Goal: Check status: Check status

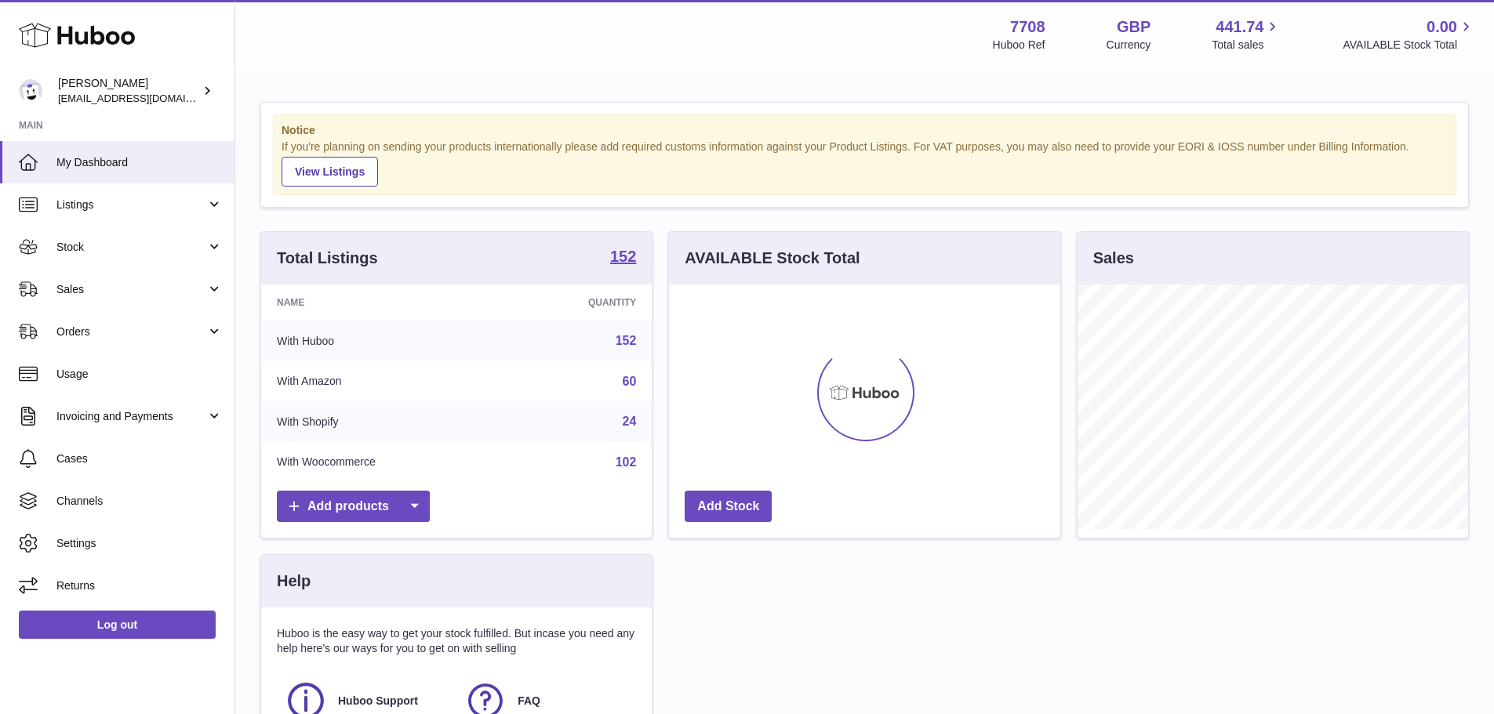
scroll to position [245, 391]
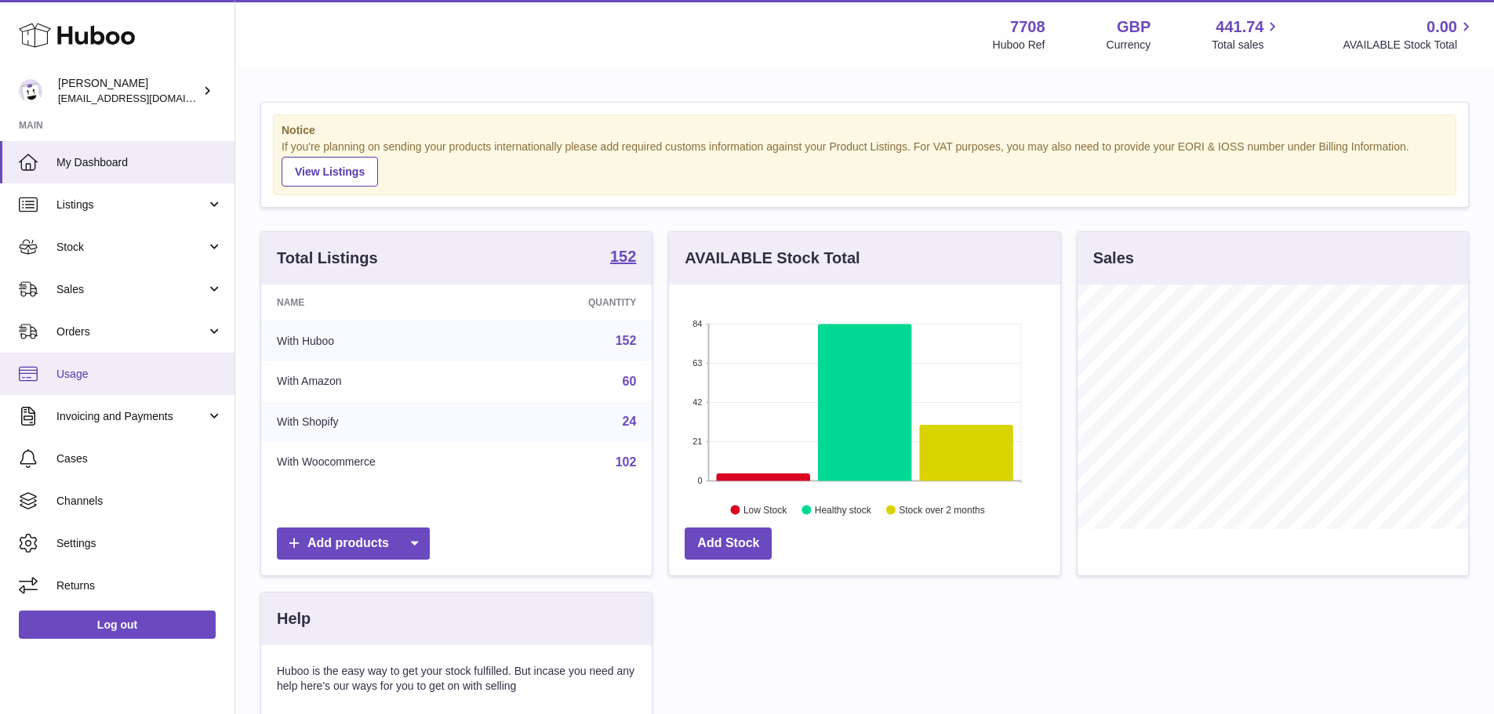
click at [118, 383] on link "Usage" at bounding box center [117, 374] width 234 height 42
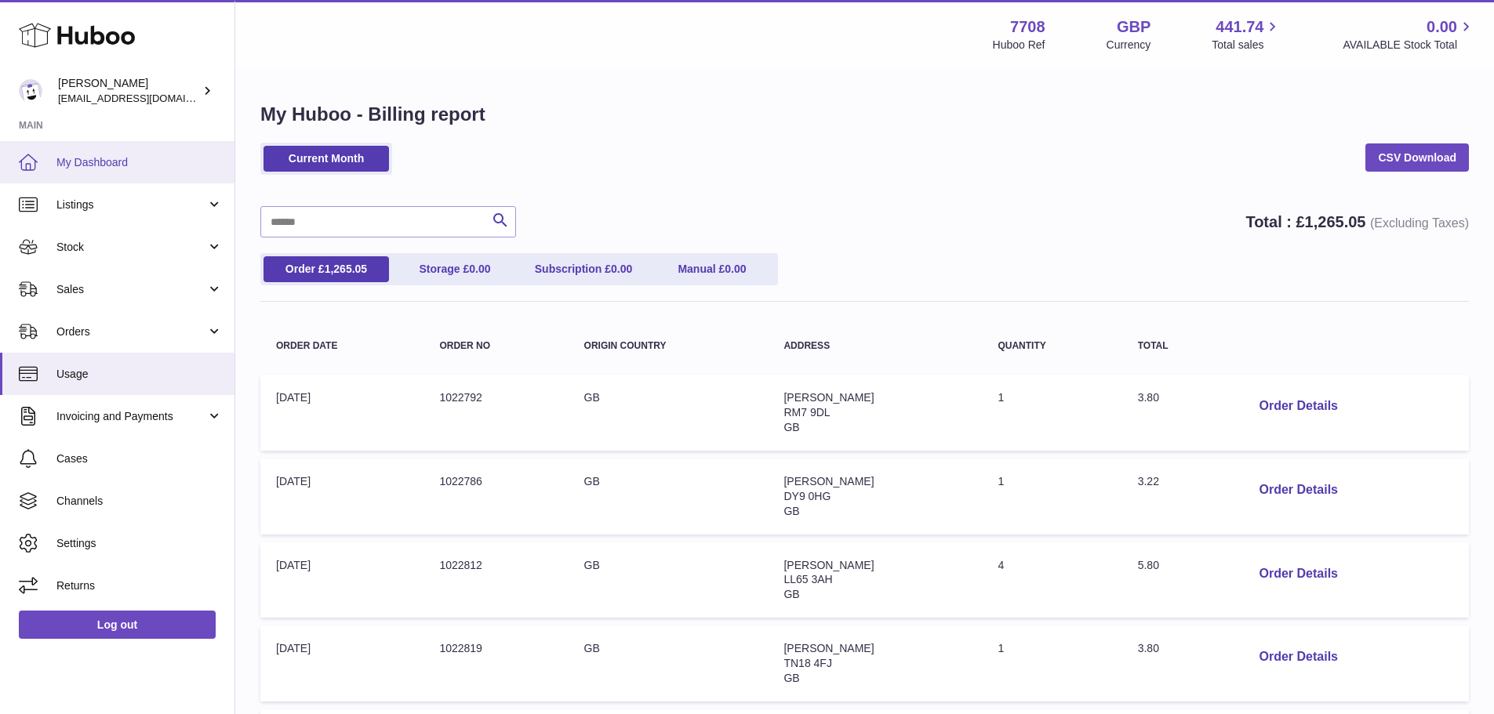
click at [129, 162] on span "My Dashboard" at bounding box center [139, 162] width 166 height 15
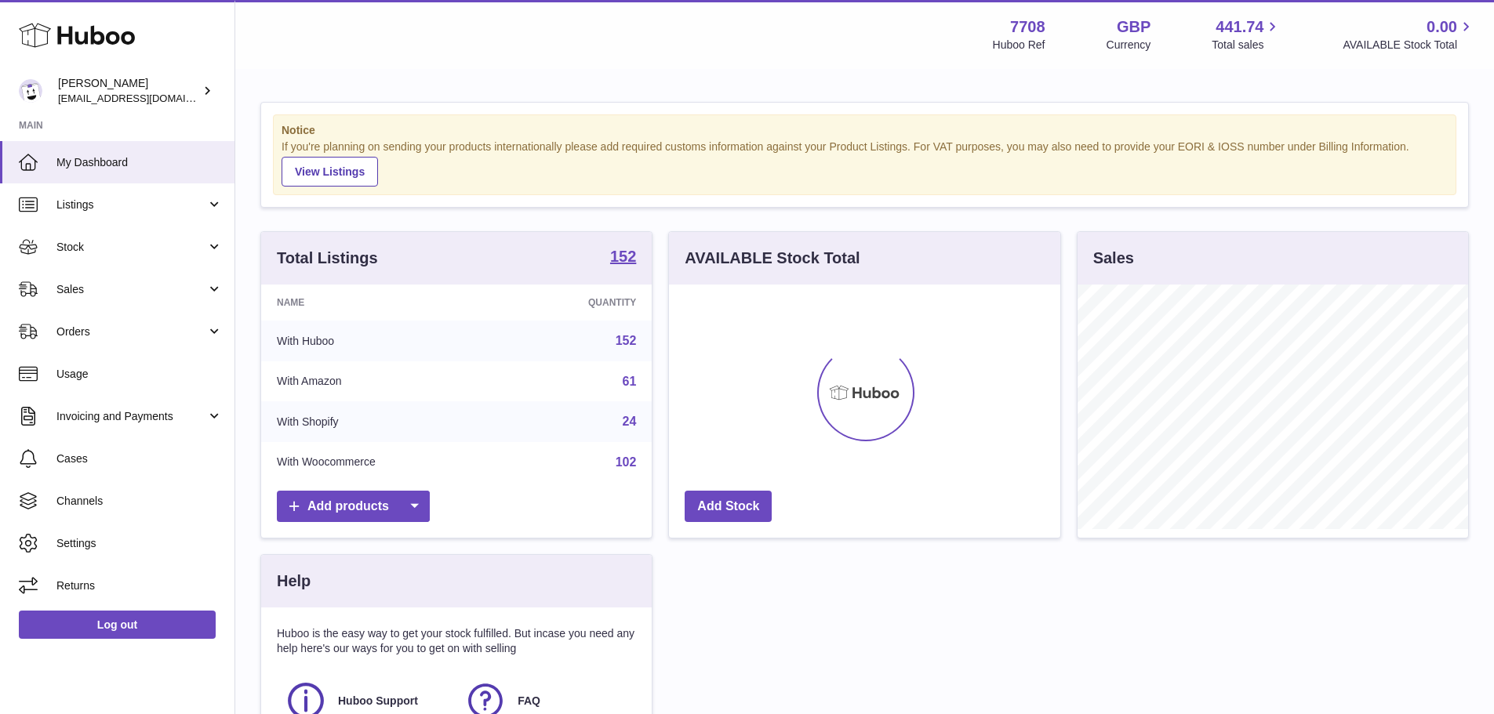
scroll to position [245, 391]
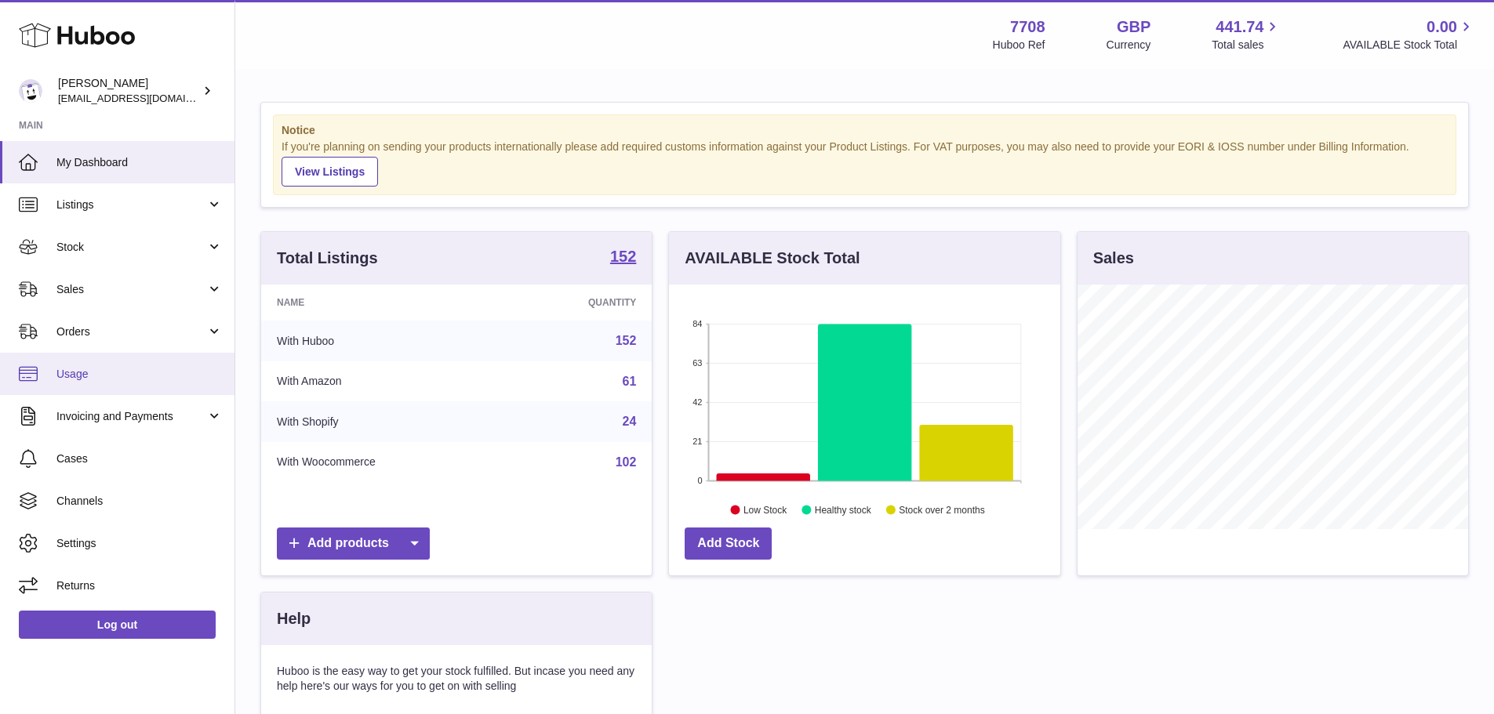
click at [115, 373] on span "Usage" at bounding box center [139, 374] width 166 height 15
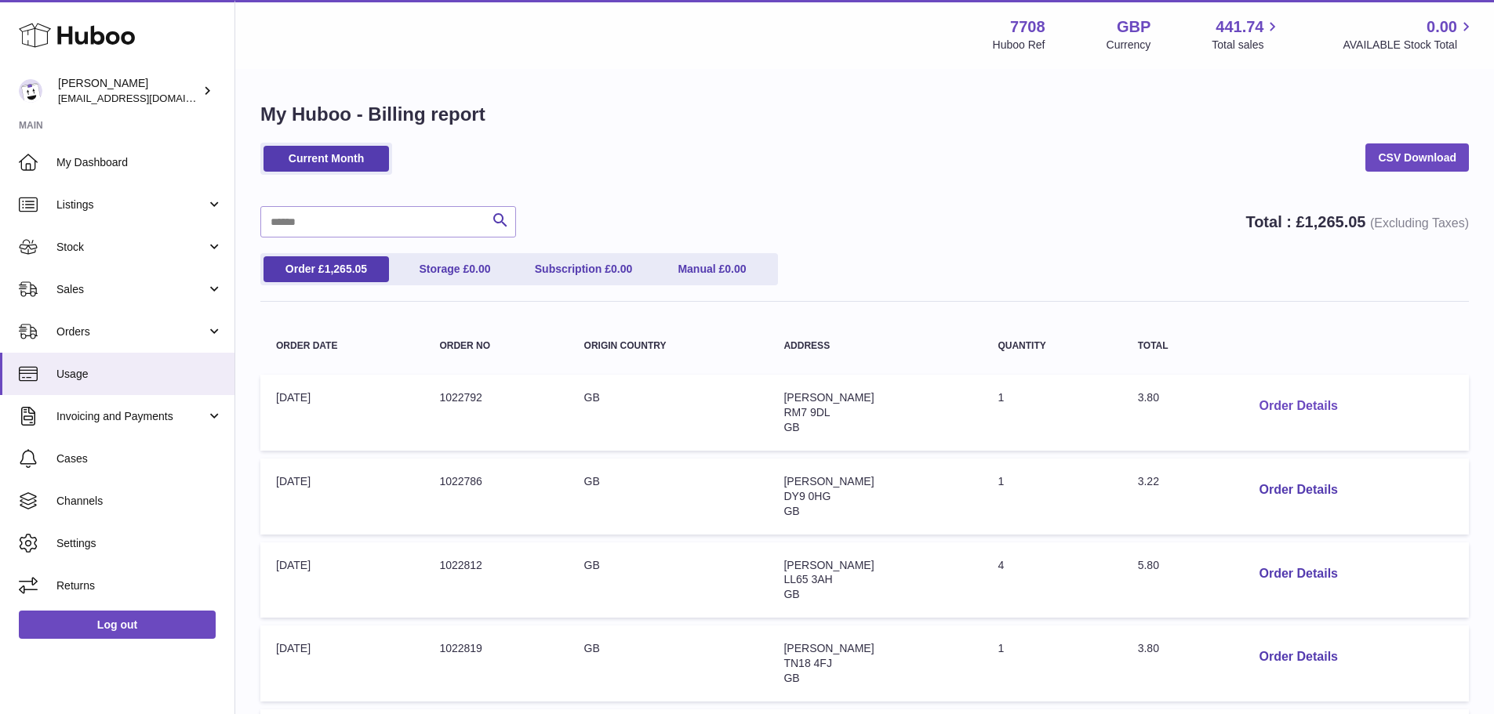
click at [1294, 401] on button "Order Details" at bounding box center [1298, 407] width 104 height 32
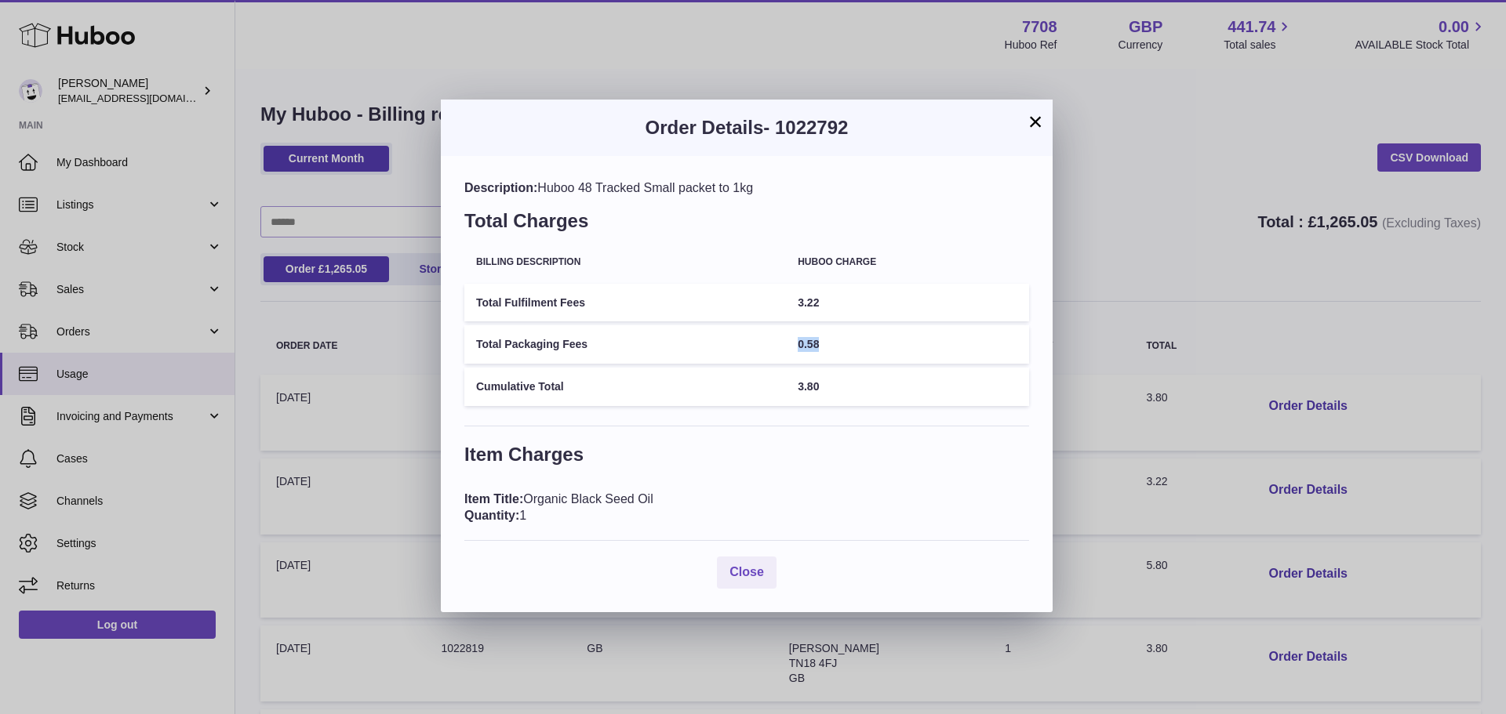
drag, startPoint x: 833, startPoint y: 344, endPoint x: 783, endPoint y: 335, distance: 50.3
click at [783, 335] on tr "Total Packaging Fees 0.58" at bounding box center [746, 344] width 565 height 38
click at [826, 347] on td "0.58" at bounding box center [907, 344] width 243 height 38
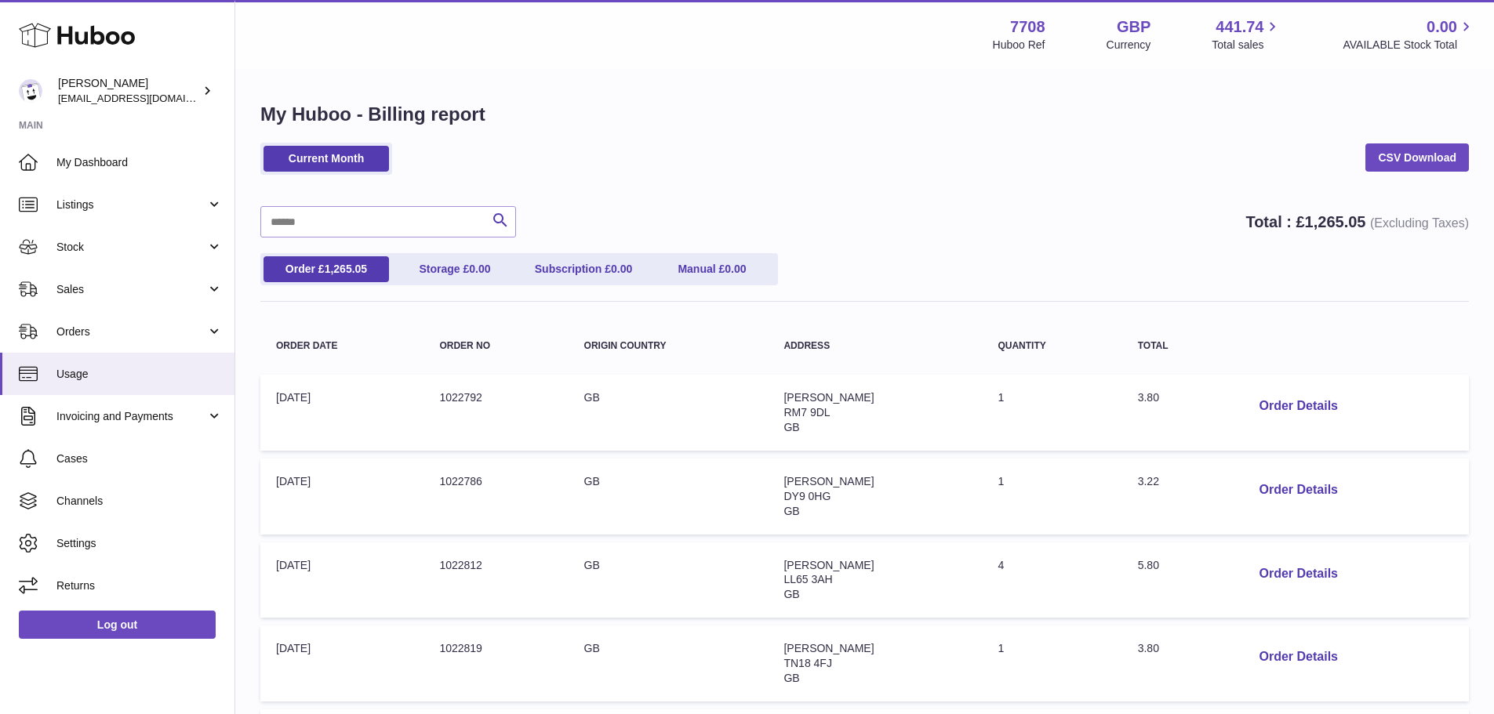
click at [1132, 240] on div at bounding box center [747, 357] width 1494 height 714
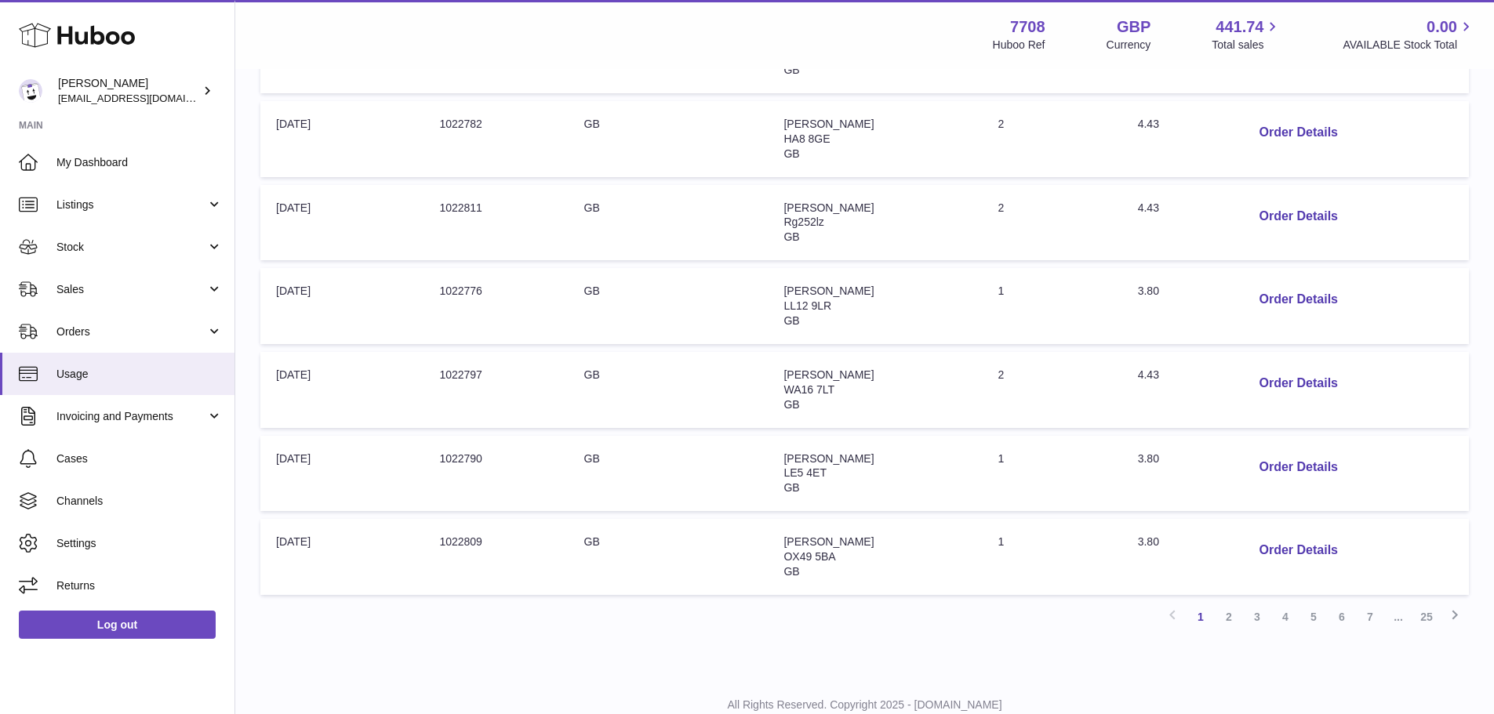
scroll to position [661, 0]
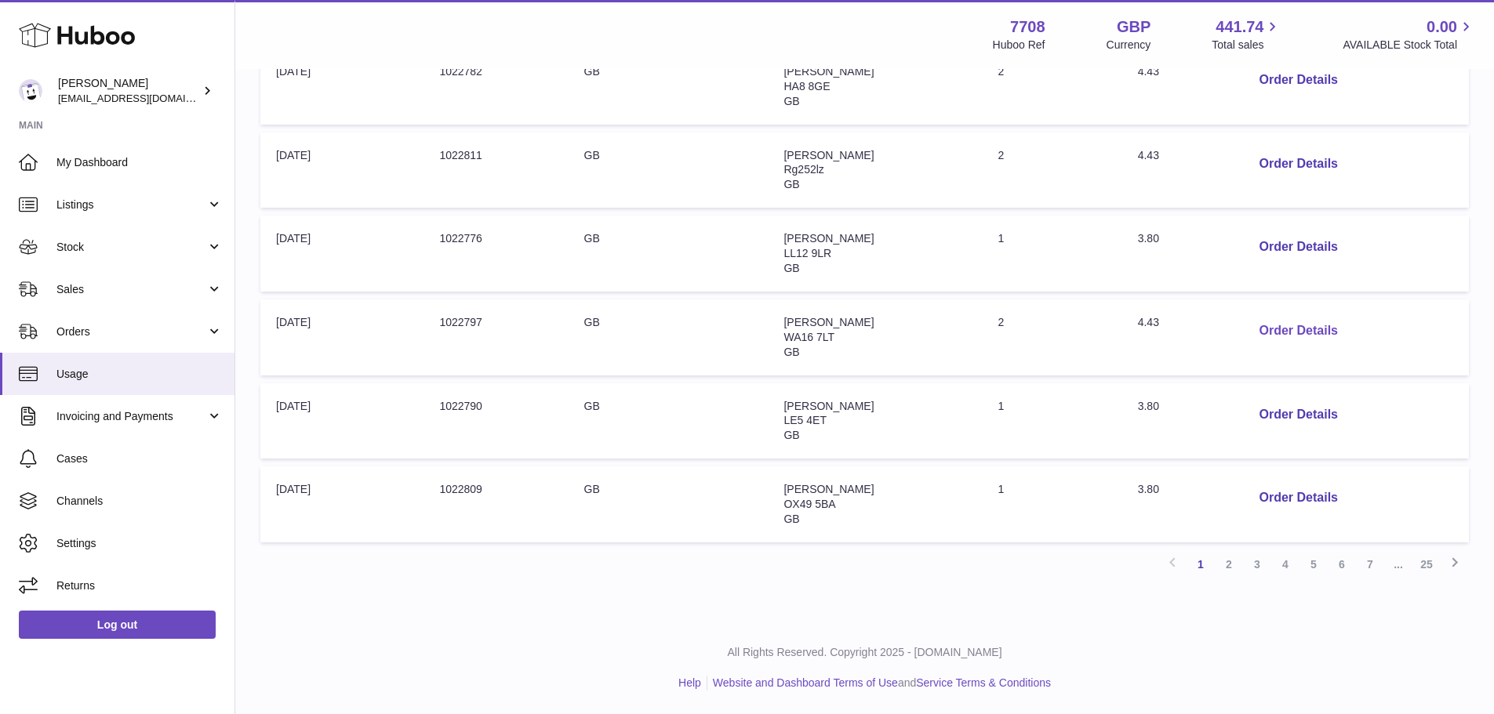
click at [1304, 332] on button "Order Details" at bounding box center [1298, 331] width 104 height 32
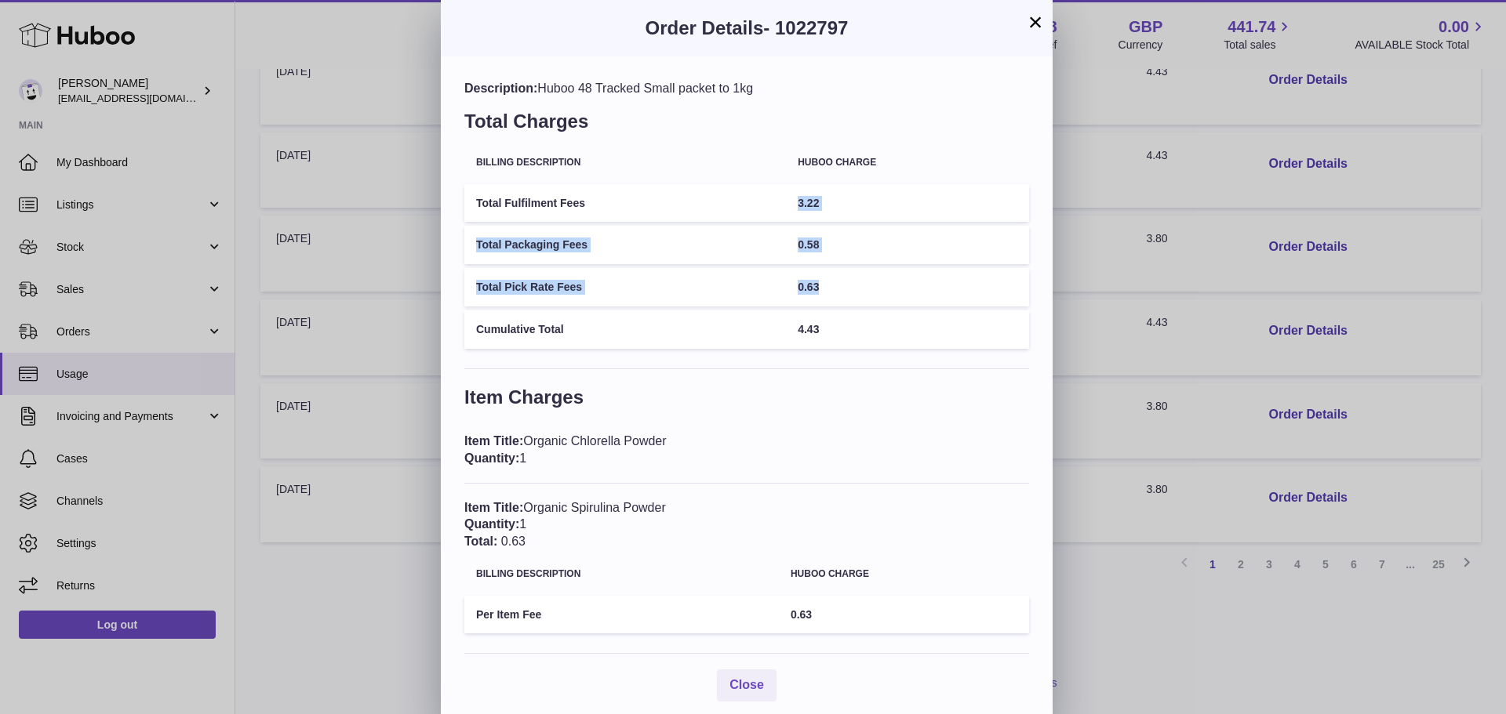
drag, startPoint x: 835, startPoint y: 297, endPoint x: 791, endPoint y: 209, distance: 98.9
click at [790, 199] on tbody "Total Fulfilment Fees 3.22 Total Packaging Fees 0.58 Total Pick Rate Fees 0.63 …" at bounding box center [746, 266] width 565 height 165
click at [840, 328] on td "4.43" at bounding box center [907, 330] width 243 height 38
drag, startPoint x: 838, startPoint y: 335, endPoint x: 782, endPoint y: 202, distance: 144.8
click at [782, 202] on tbody "Total Fulfilment Fees 3.22 Total Packaging Fees 0.58 Total Pick Rate Fees 0.63 …" at bounding box center [746, 266] width 565 height 165
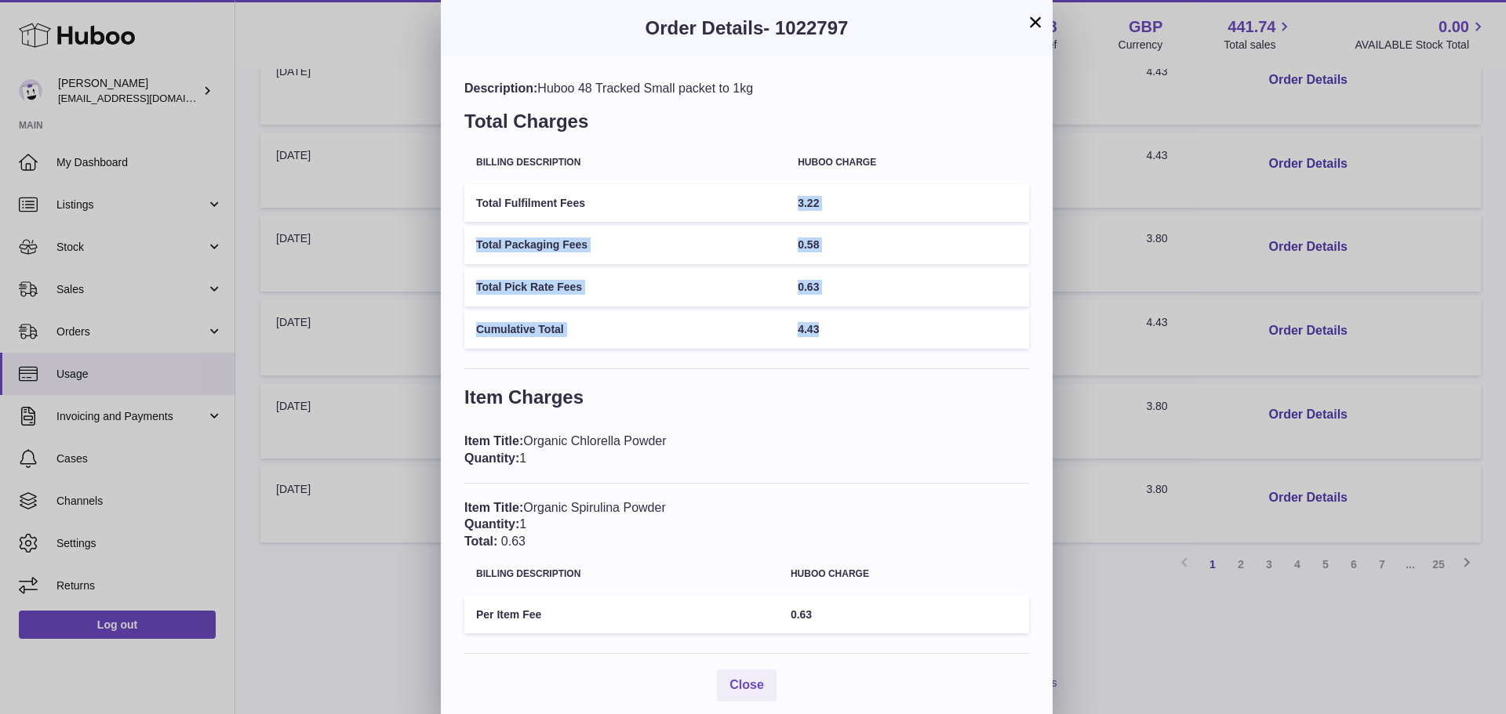
click at [833, 326] on td "4.43" at bounding box center [907, 330] width 243 height 38
drag, startPoint x: 831, startPoint y: 333, endPoint x: 829, endPoint y: 274, distance: 58.9
click at [772, 193] on tbody "Total Fulfilment Fees 3.22 Total Packaging Fees 0.58 Total Pick Rate Fees 0.63 …" at bounding box center [746, 266] width 565 height 165
click at [875, 359] on div "Description: Huboo 48 Tracked Small packet to 1kg Total Charges Billing Descrip…" at bounding box center [747, 390] width 612 height 669
drag, startPoint x: 850, startPoint y: 326, endPoint x: 834, endPoint y: 286, distance: 43.0
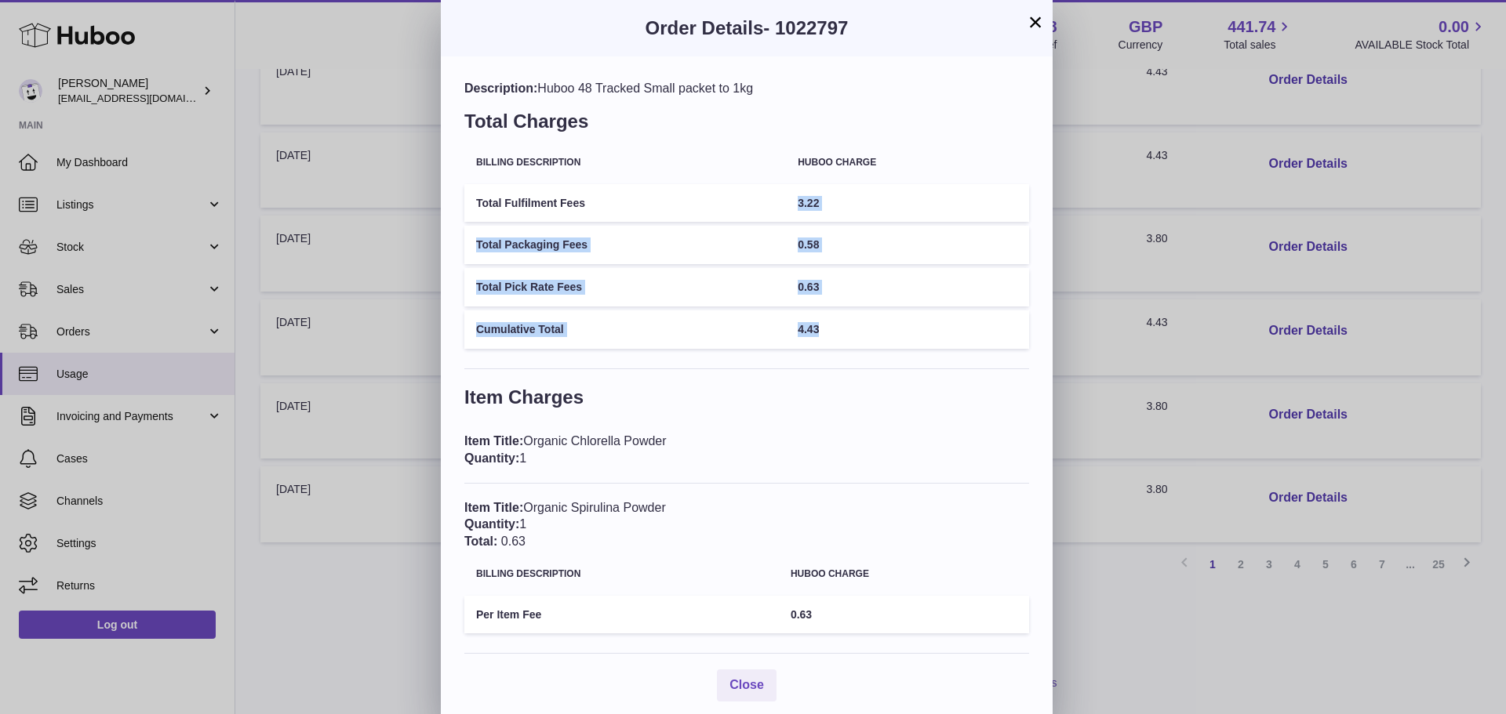
click at [768, 202] on tbody "Total Fulfilment Fees 3.22 Total Packaging Fees 0.58 Total Pick Rate Fees 0.63 …" at bounding box center [746, 266] width 565 height 165
drag, startPoint x: 874, startPoint y: 329, endPoint x: 886, endPoint y: 358, distance: 30.9
click at [874, 331] on td "4.43" at bounding box center [907, 330] width 243 height 38
click at [850, 329] on td "4.43" at bounding box center [907, 330] width 243 height 38
drag, startPoint x: 816, startPoint y: 314, endPoint x: 770, endPoint y: 204, distance: 119.1
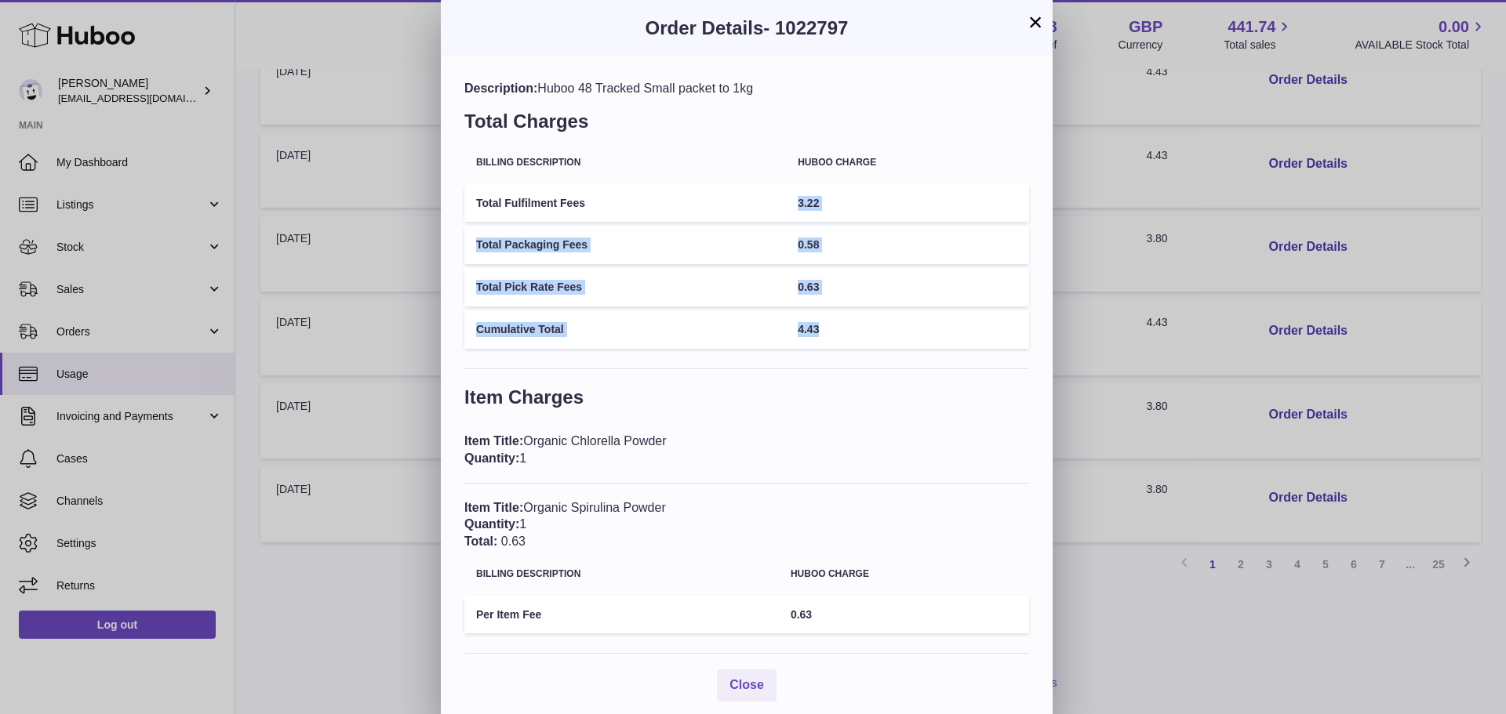
click at [770, 204] on tbody "Total Fulfilment Fees 3.22 Total Packaging Fees 0.58 Total Pick Rate Fees 0.63 …" at bounding box center [746, 266] width 565 height 165
click at [1048, 361] on div "Description: Huboo 48 Tracked Small packet to 1kg Total Charges Billing Descrip…" at bounding box center [747, 390] width 612 height 669
click at [1038, 23] on button "×" at bounding box center [1035, 22] width 19 height 19
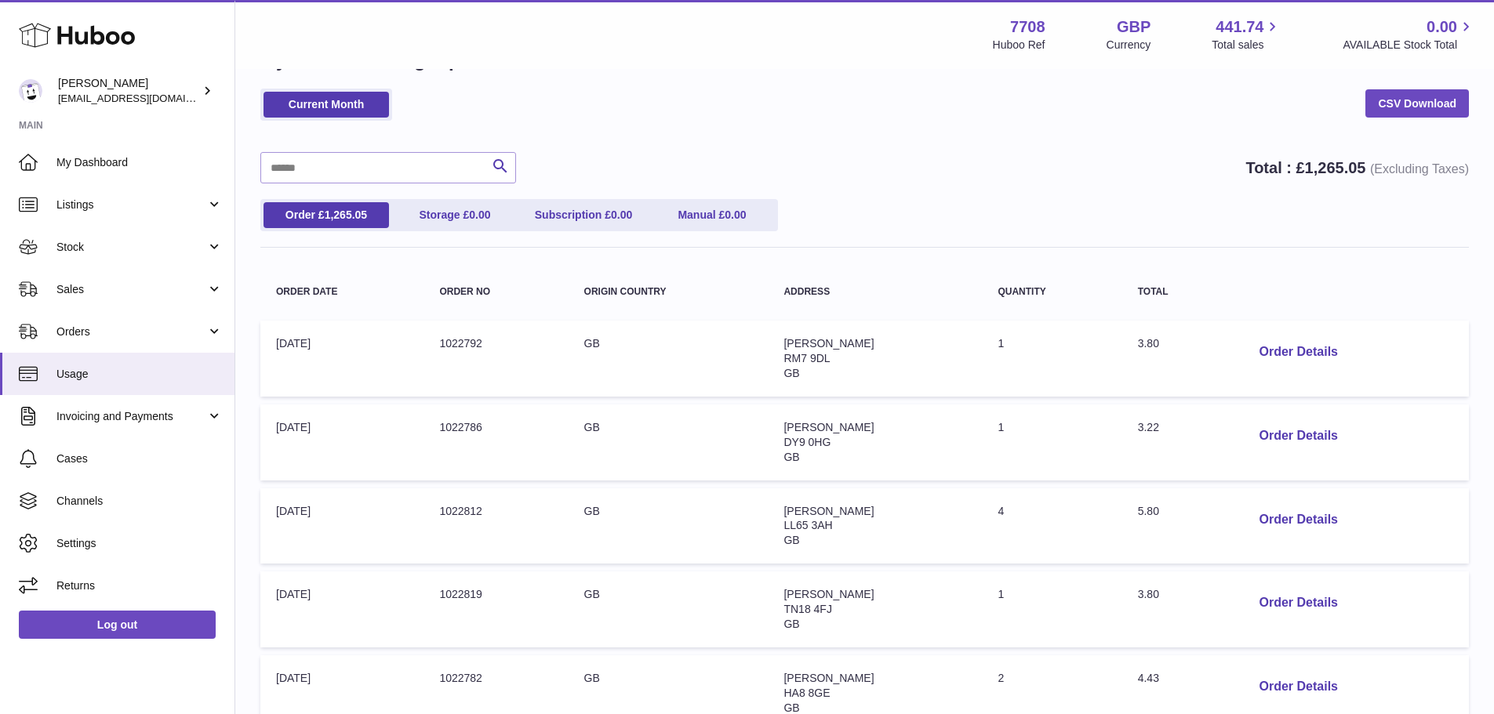
scroll to position [0, 0]
